Goal: Navigation & Orientation: Find specific page/section

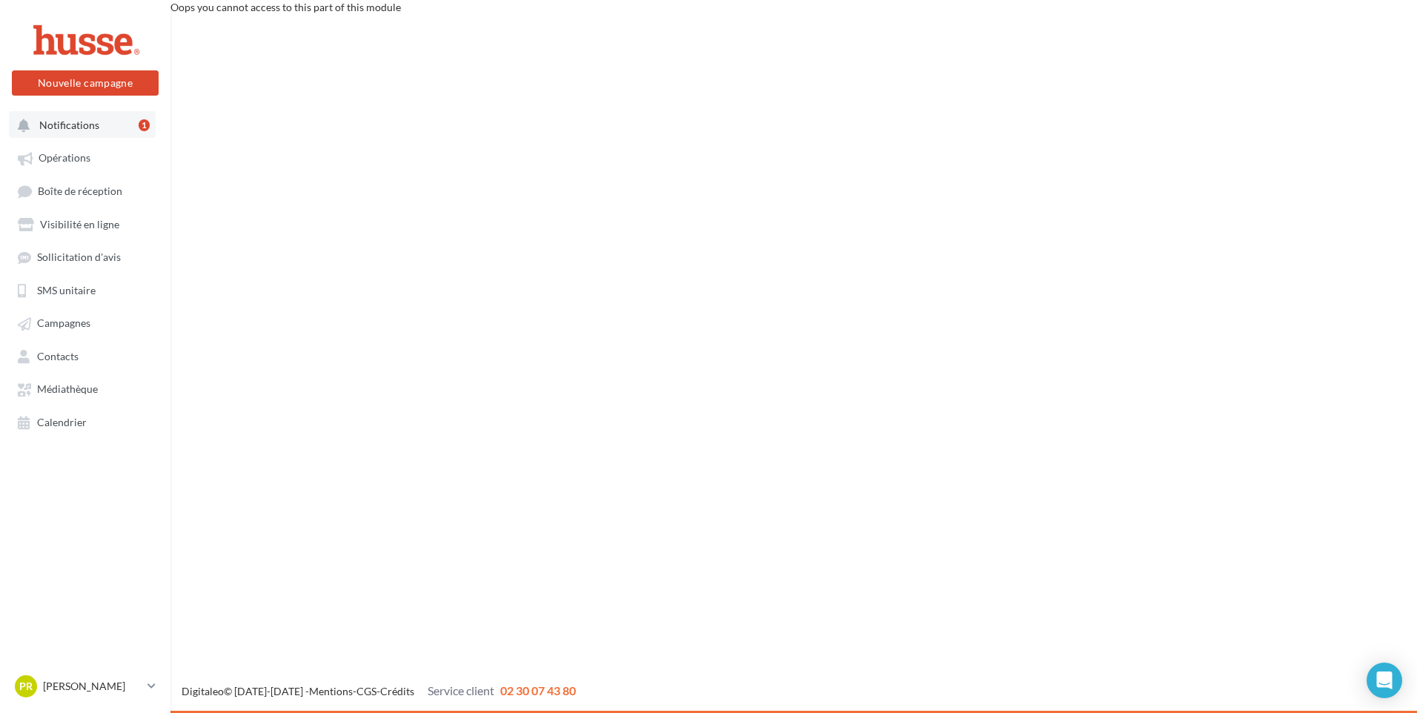
click at [81, 130] on span "Notifications" at bounding box center [69, 125] width 60 height 13
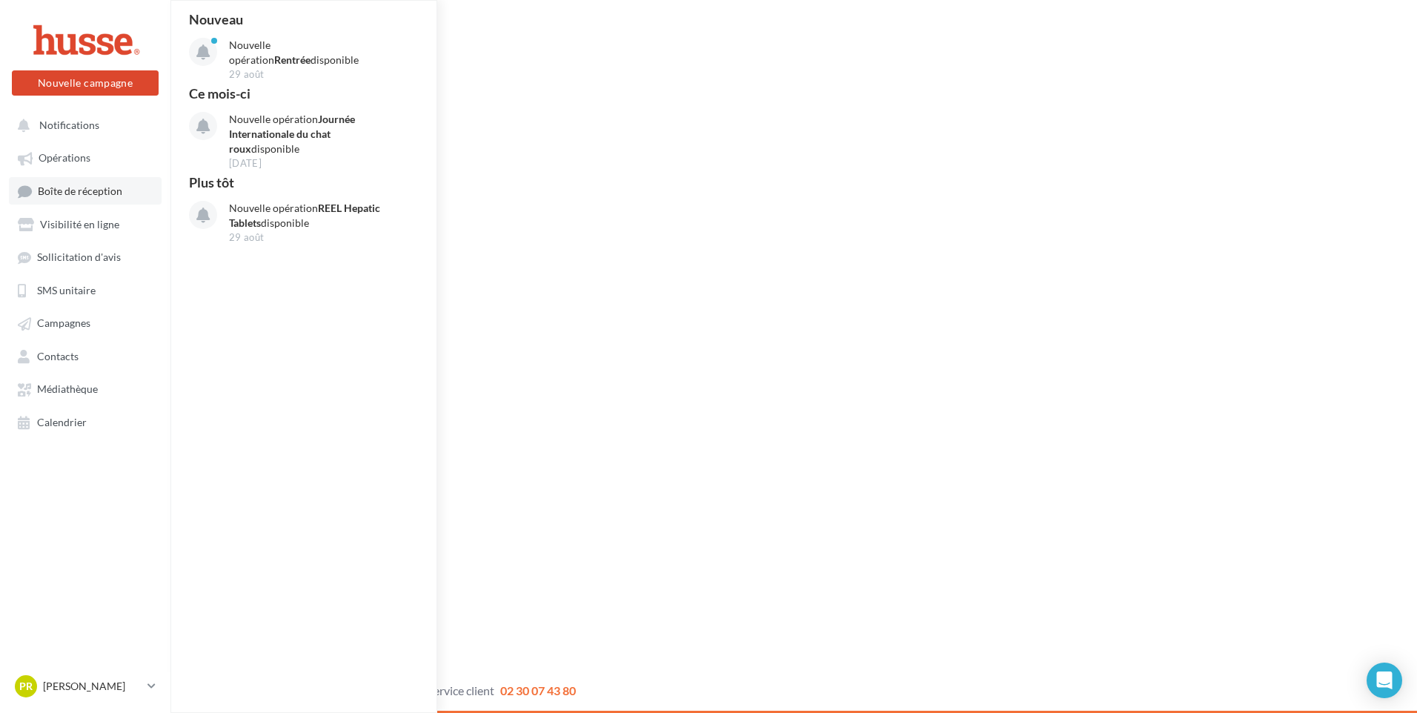
click at [60, 192] on span "Boîte de réception" at bounding box center [80, 191] width 84 height 13
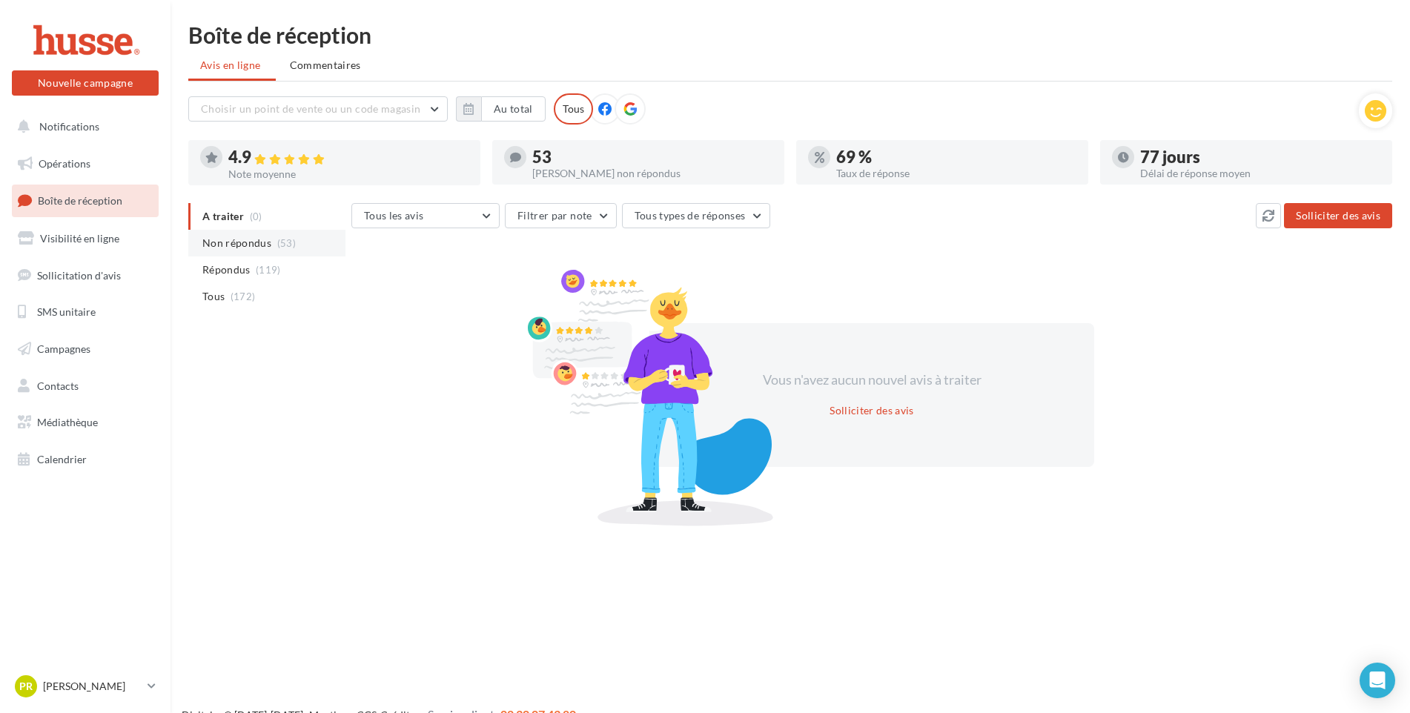
click at [234, 242] on span "Non répondus" at bounding box center [236, 243] width 69 height 15
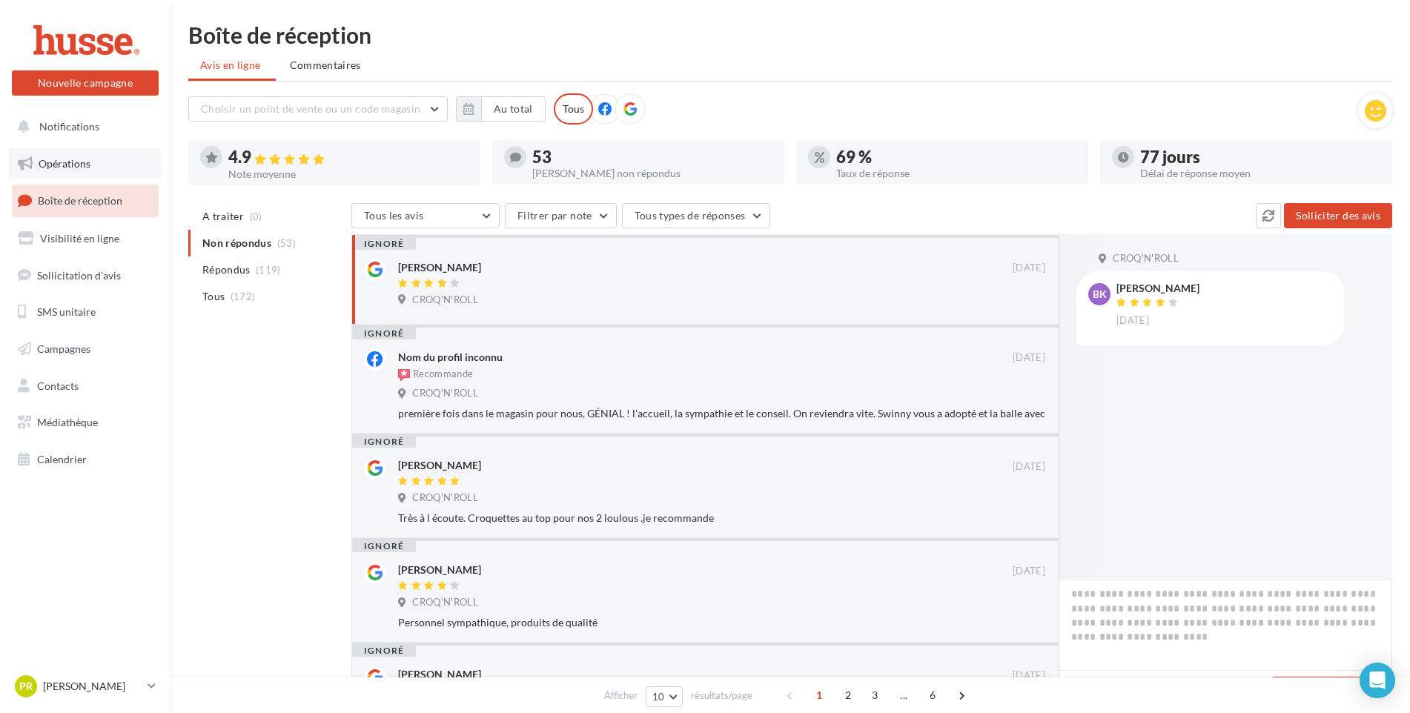
click at [67, 163] on span "Opérations" at bounding box center [65, 163] width 52 height 13
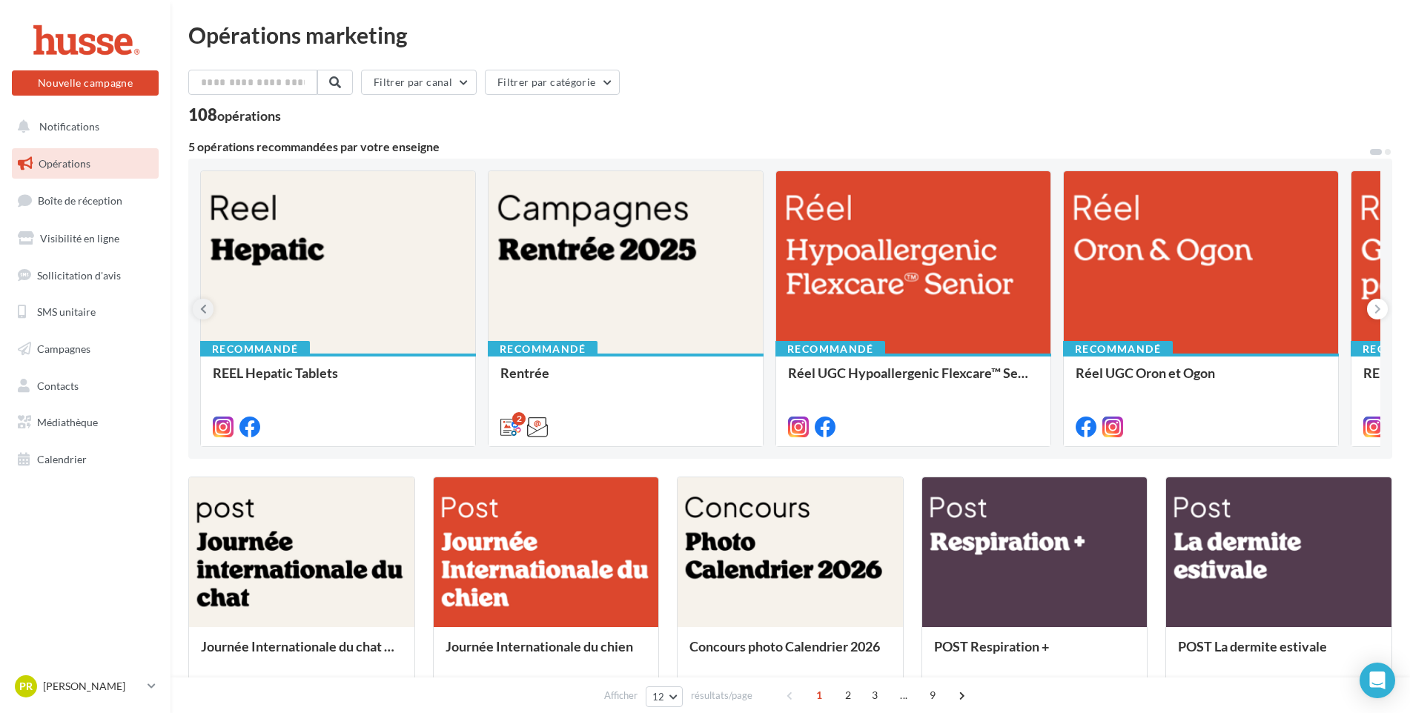
click at [204, 313] on icon at bounding box center [203, 309] width 7 height 15
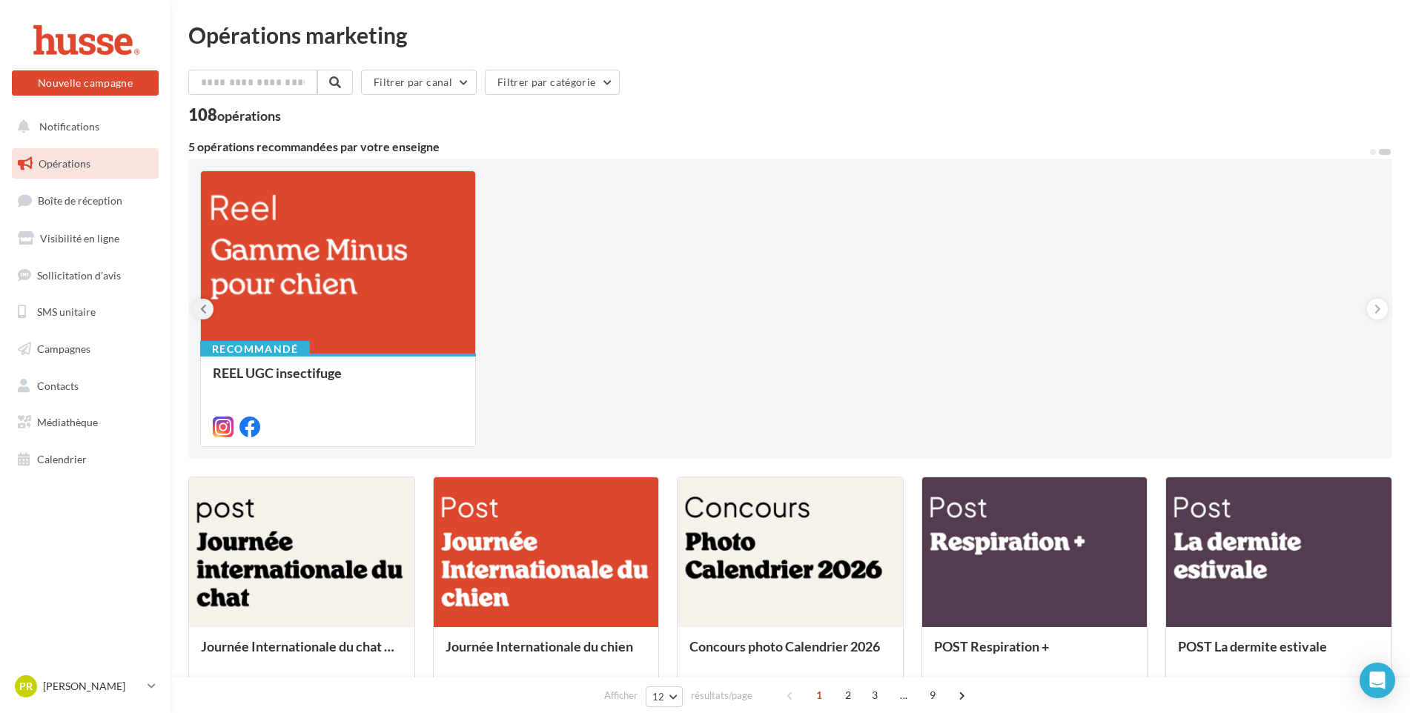
click at [204, 313] on icon at bounding box center [203, 309] width 7 height 15
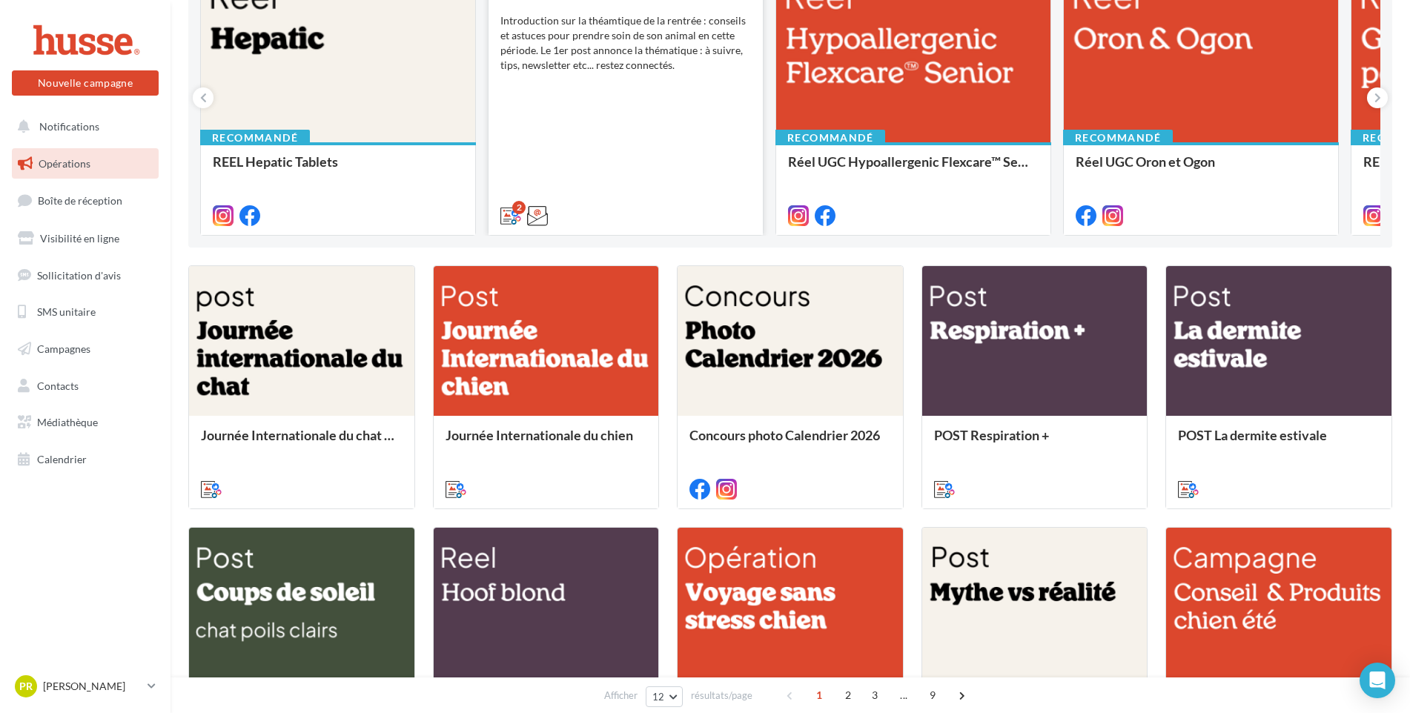
scroll to position [222, 0]
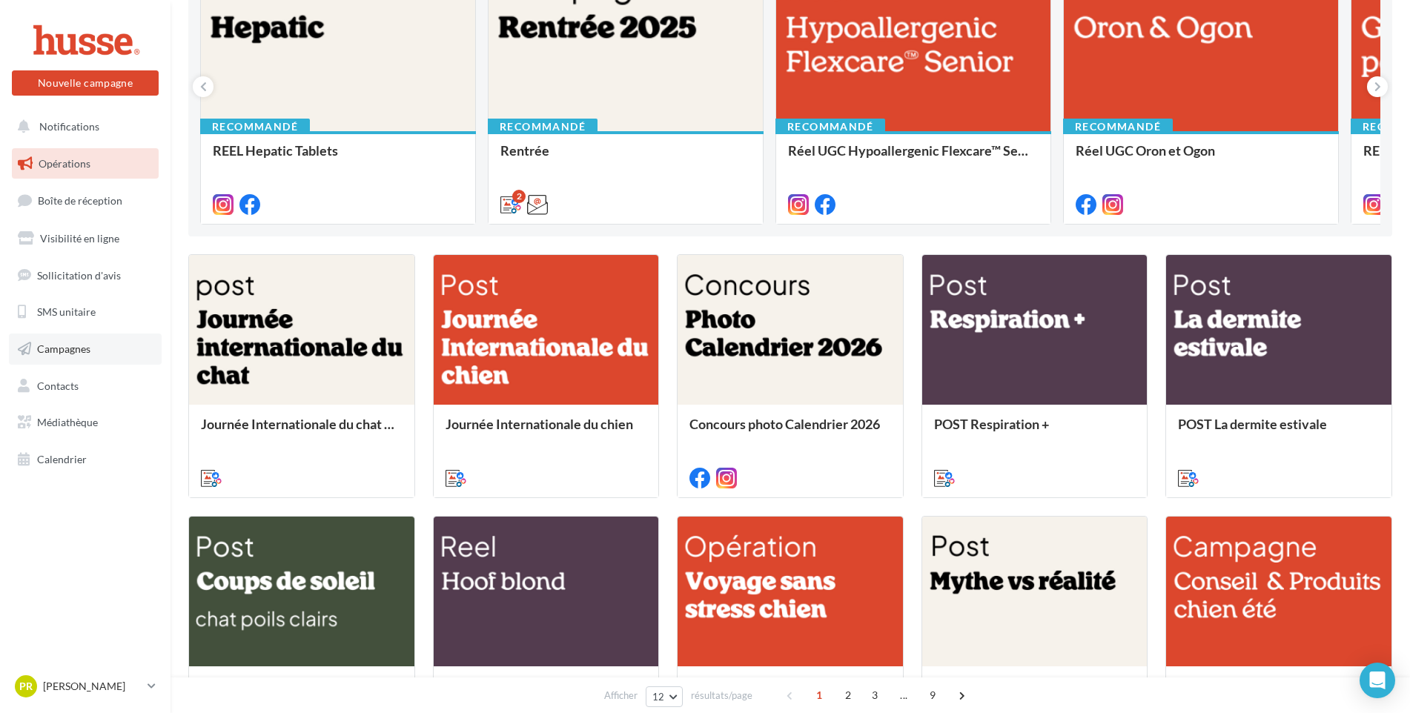
click at [55, 347] on span "Campagnes" at bounding box center [63, 348] width 53 height 13
